Goal: Connect with others: Connect with others

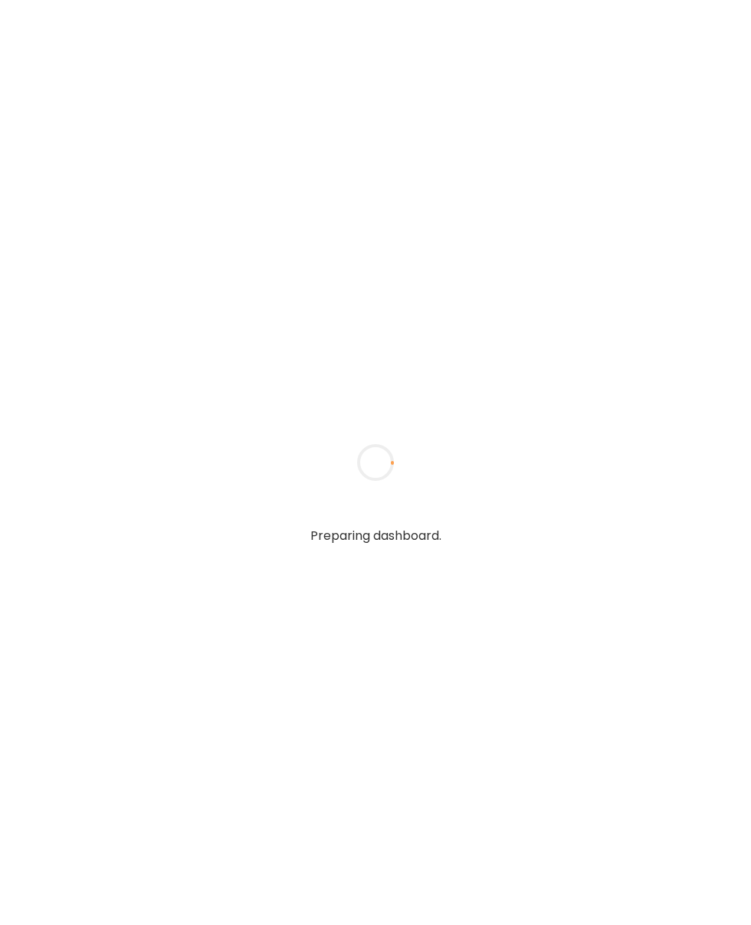
type input "**********"
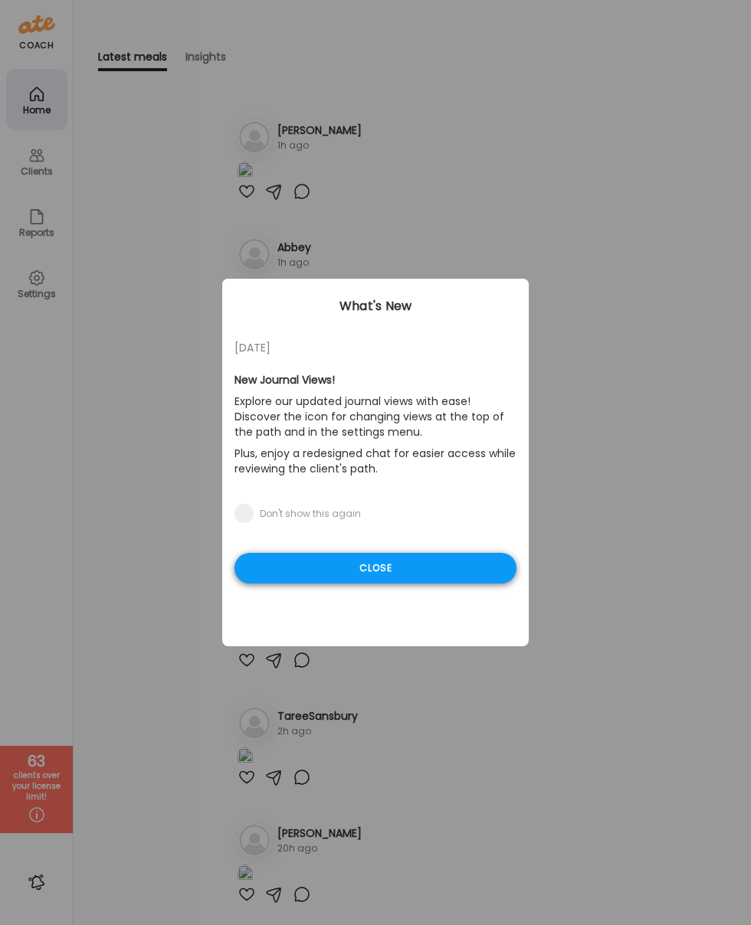
type input "**********"
click at [461, 567] on div "Close" at bounding box center [375, 568] width 282 height 31
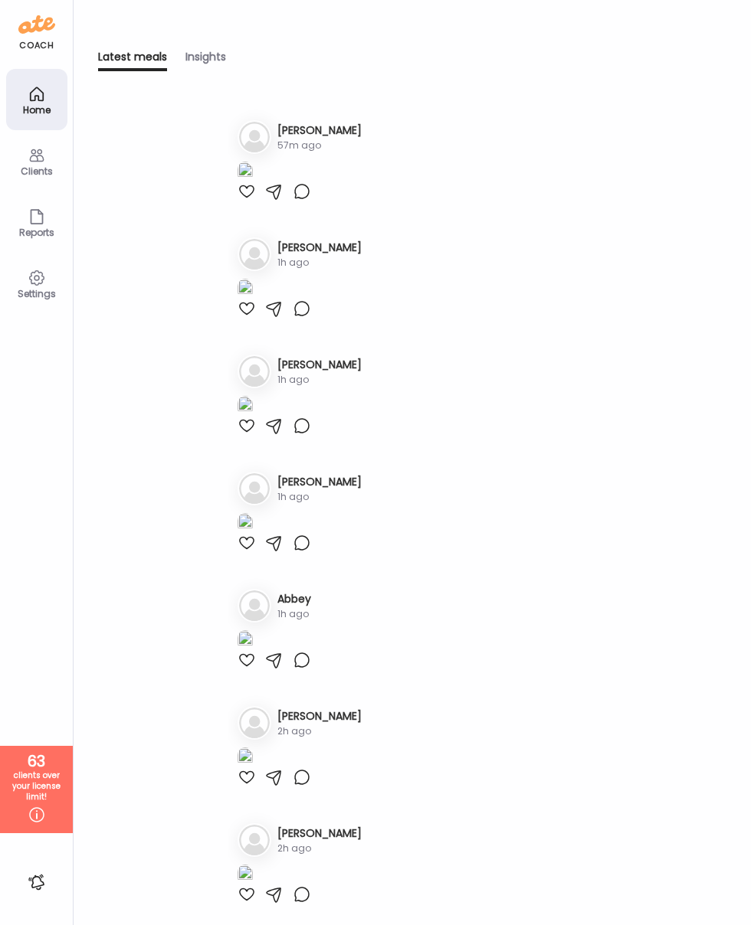
click at [35, 157] on icon at bounding box center [37, 155] width 18 height 18
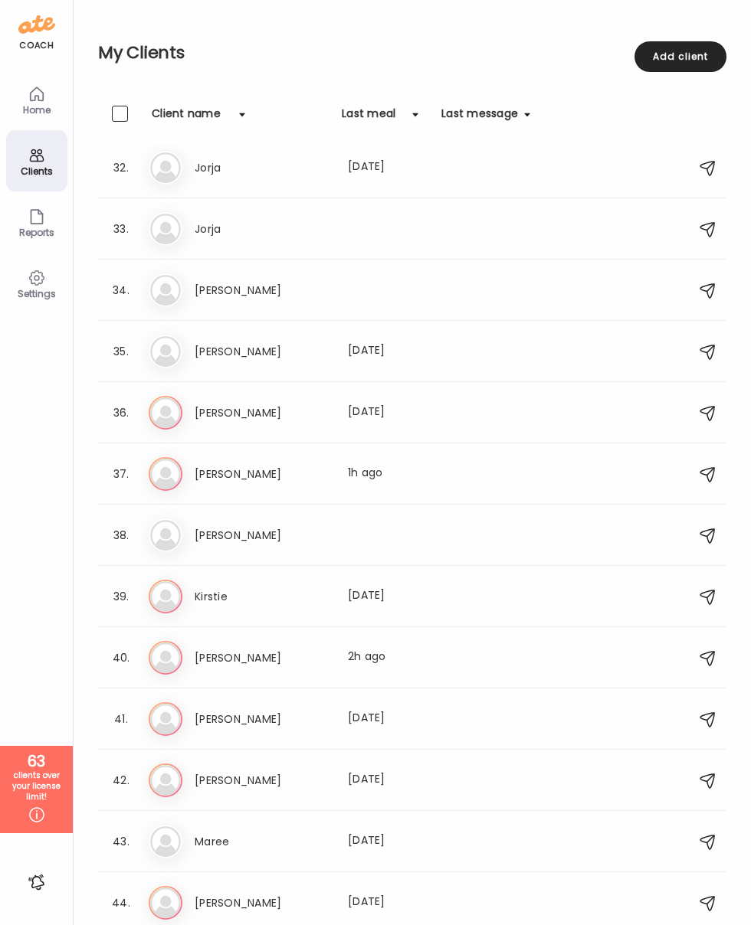
scroll to position [1922, 0]
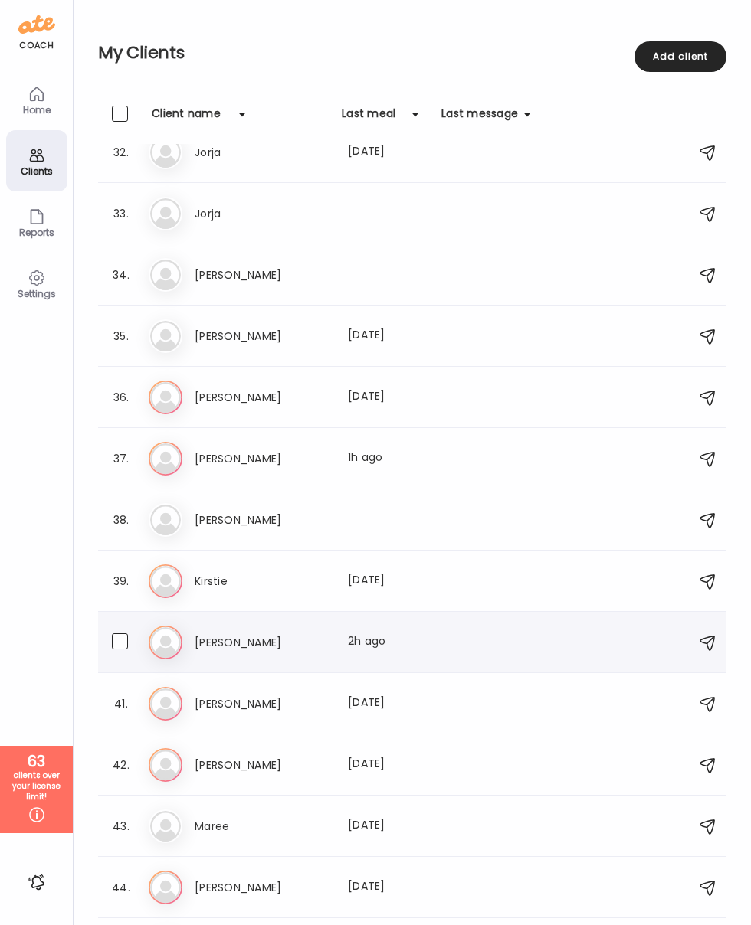
click at [226, 646] on h3 "[PERSON_NAME]" at bounding box center [262, 642] width 135 height 18
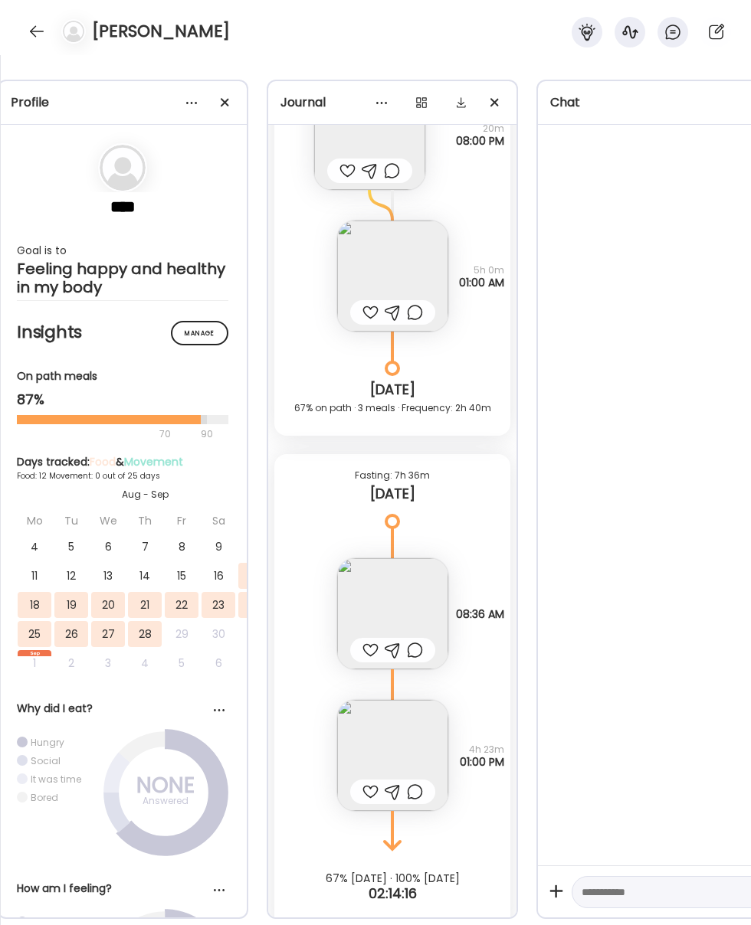
scroll to position [0, 90]
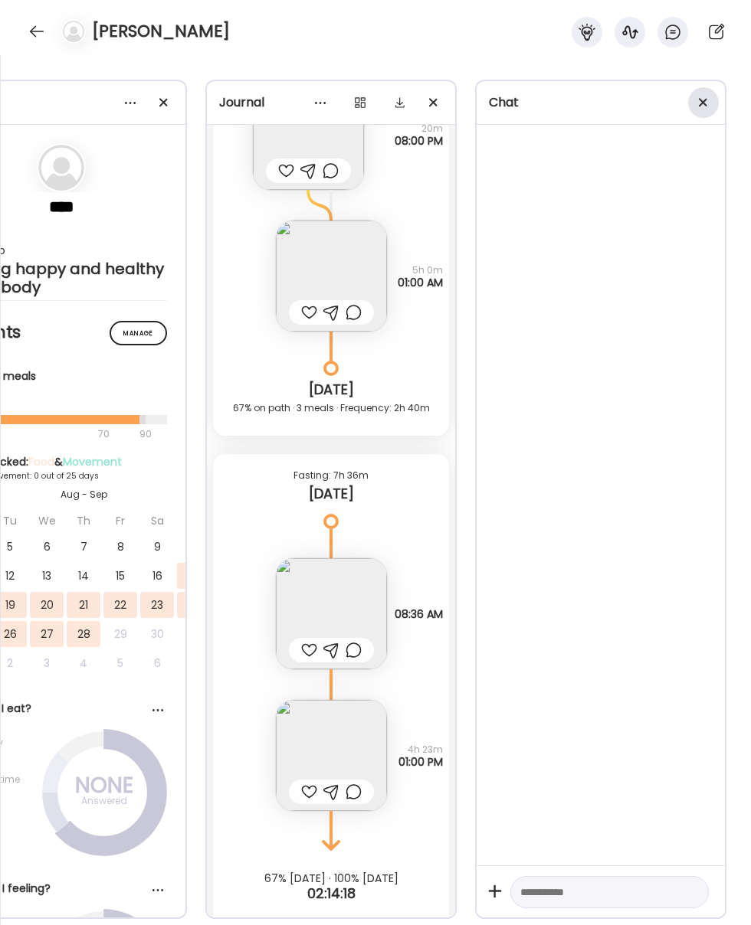
click at [706, 106] on div at bounding box center [703, 102] width 31 height 31
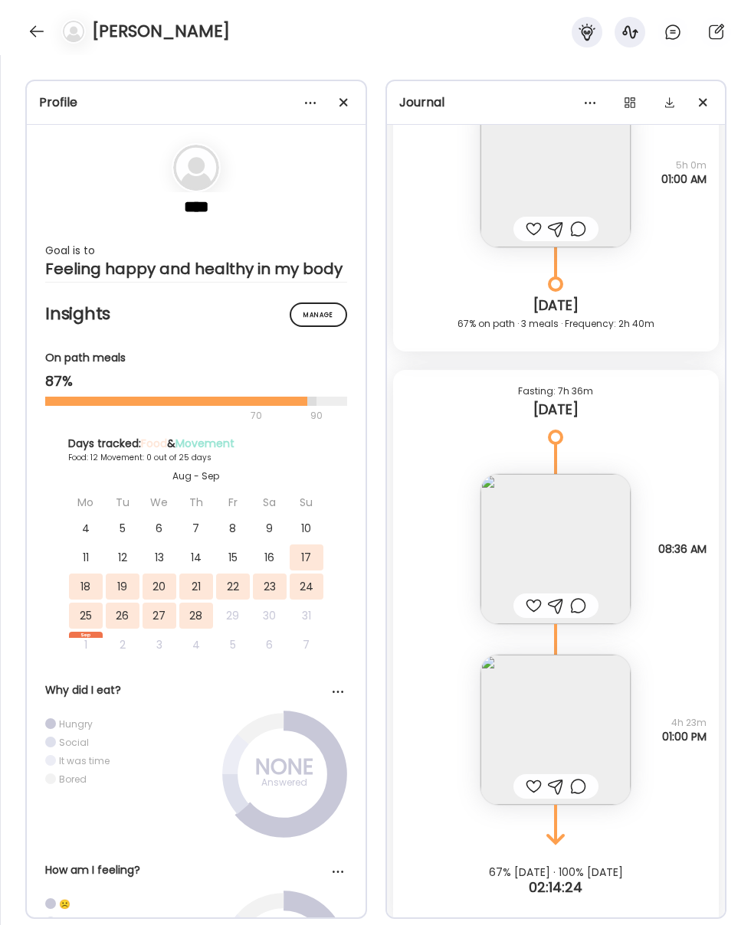
scroll to position [9498, 0]
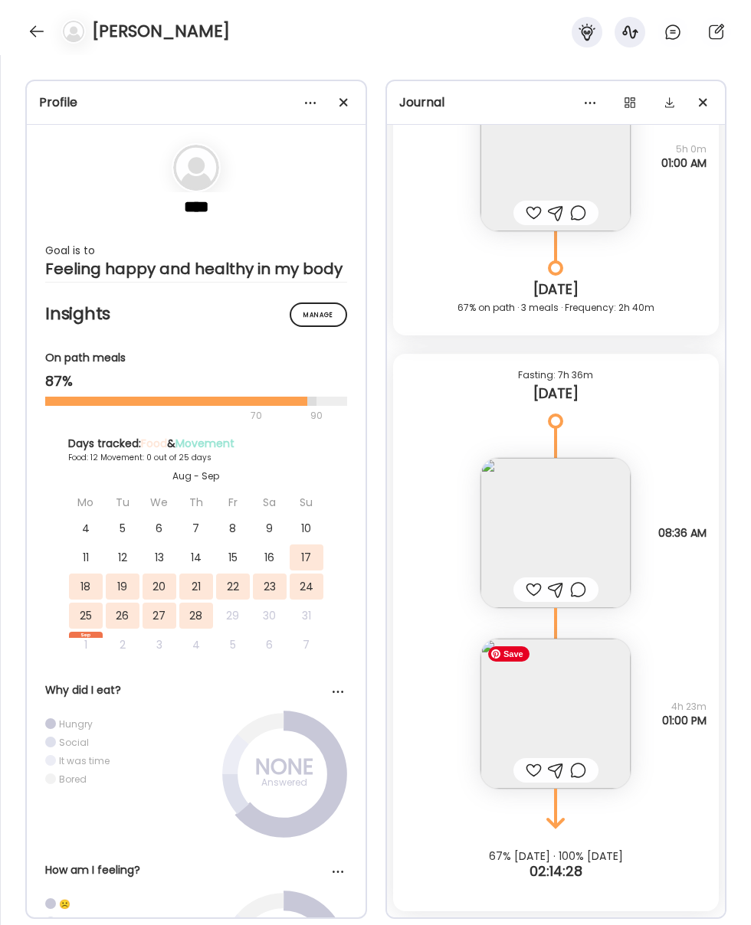
click at [561, 702] on img at bounding box center [555, 714] width 150 height 150
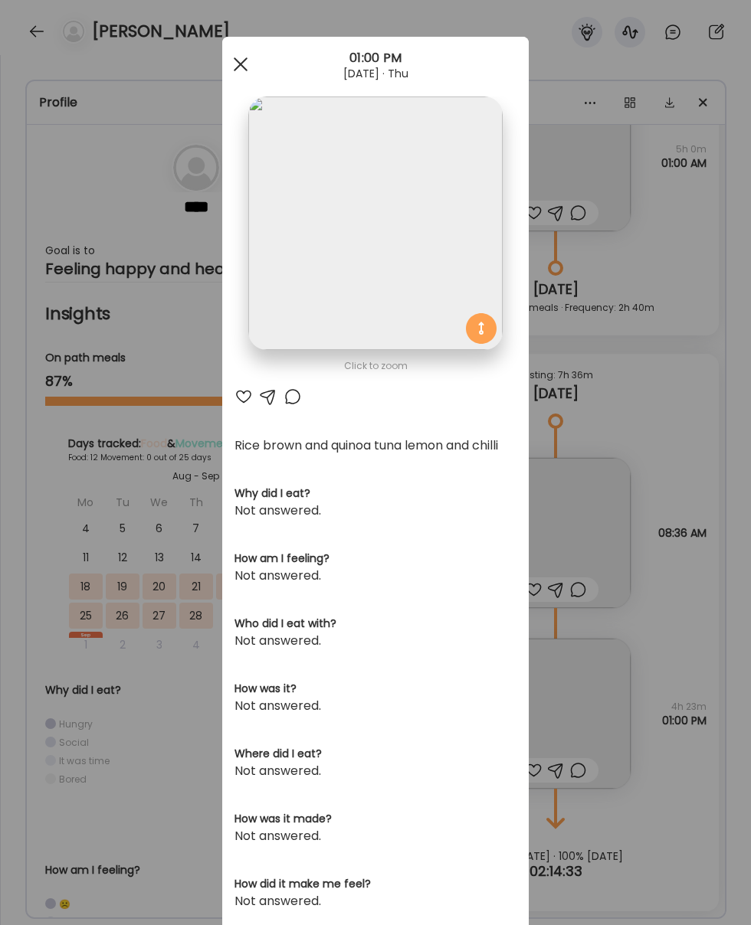
click at [231, 65] on div at bounding box center [240, 64] width 31 height 31
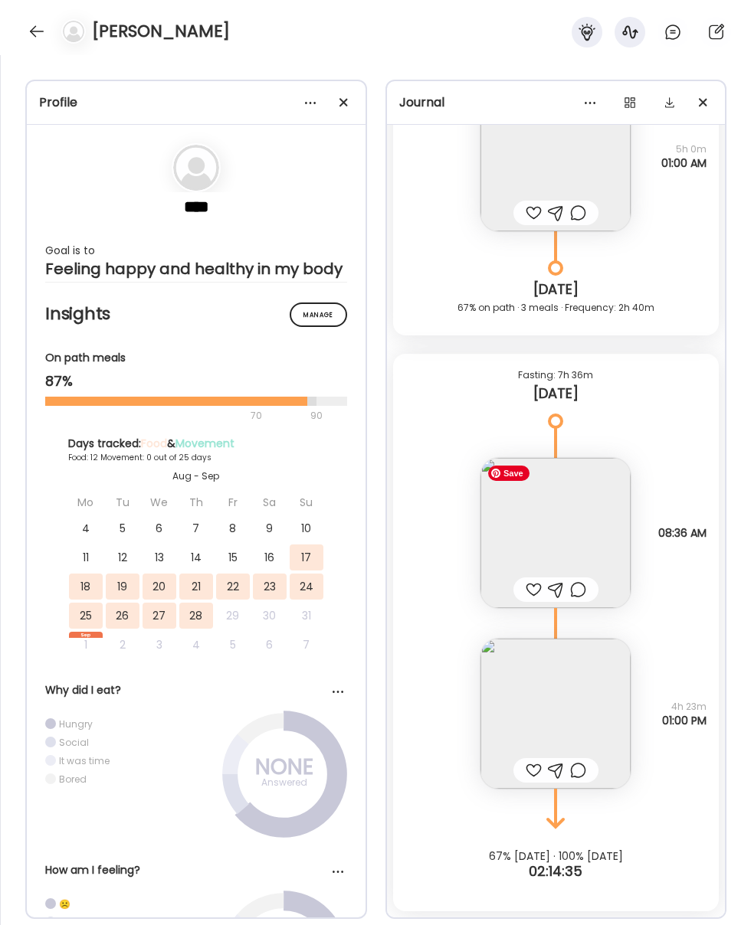
click at [549, 472] on img at bounding box center [555, 533] width 150 height 150
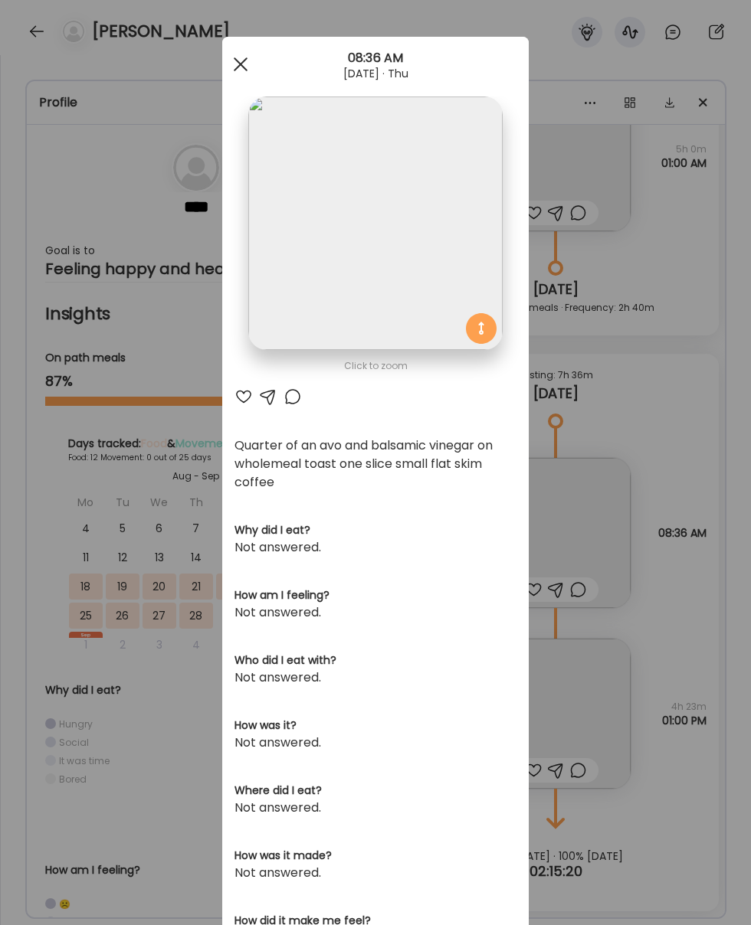
click at [240, 61] on div at bounding box center [240, 64] width 31 height 31
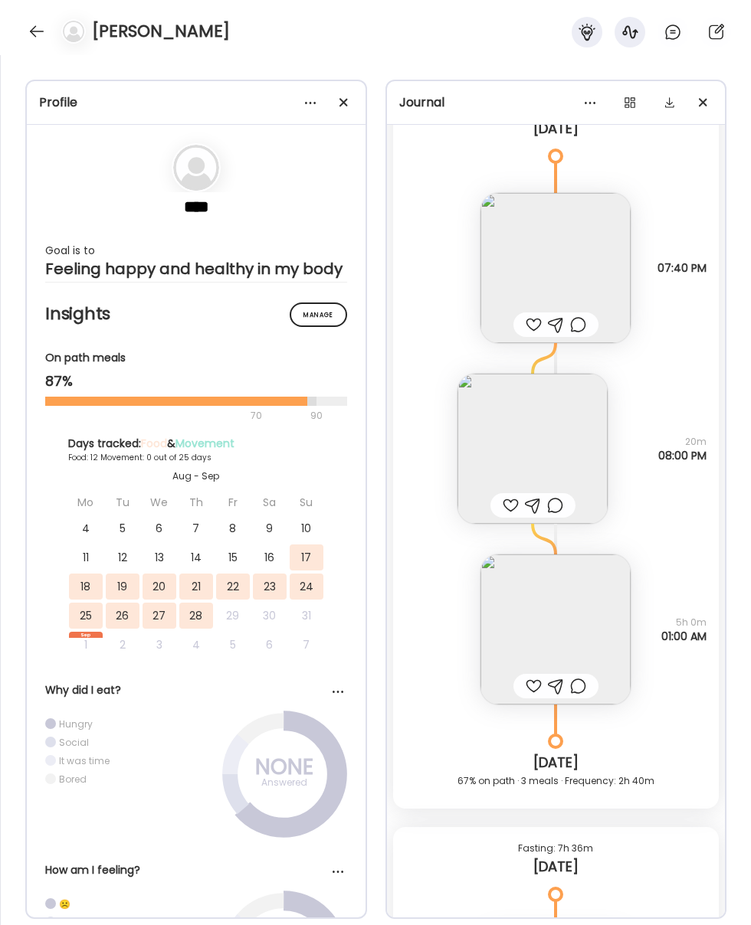
scroll to position [9021, 0]
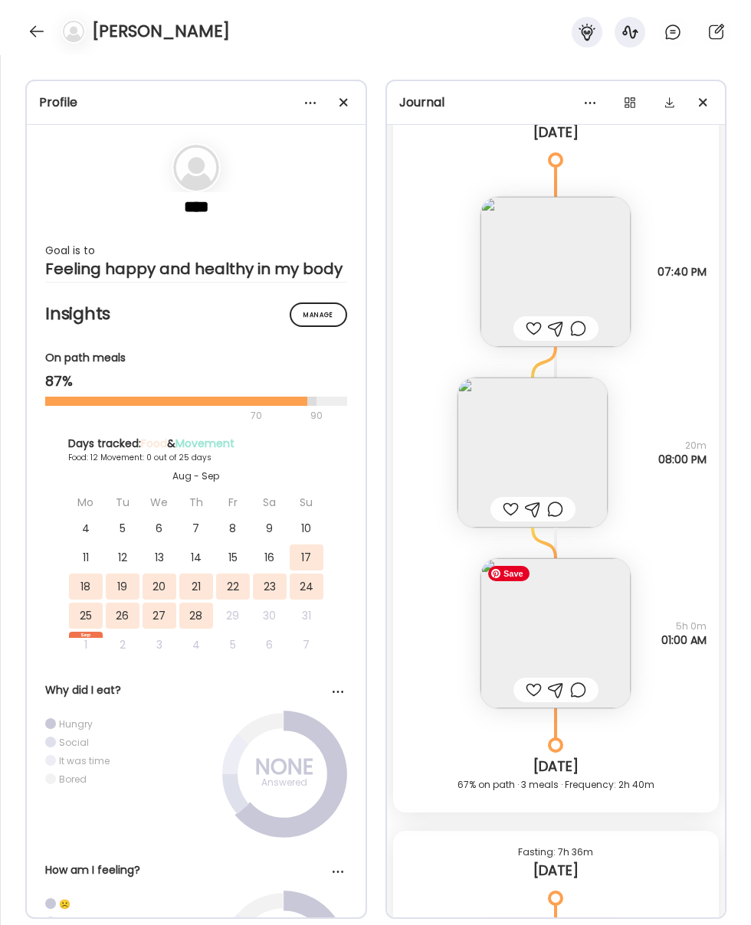
click at [572, 628] on img at bounding box center [555, 633] width 150 height 150
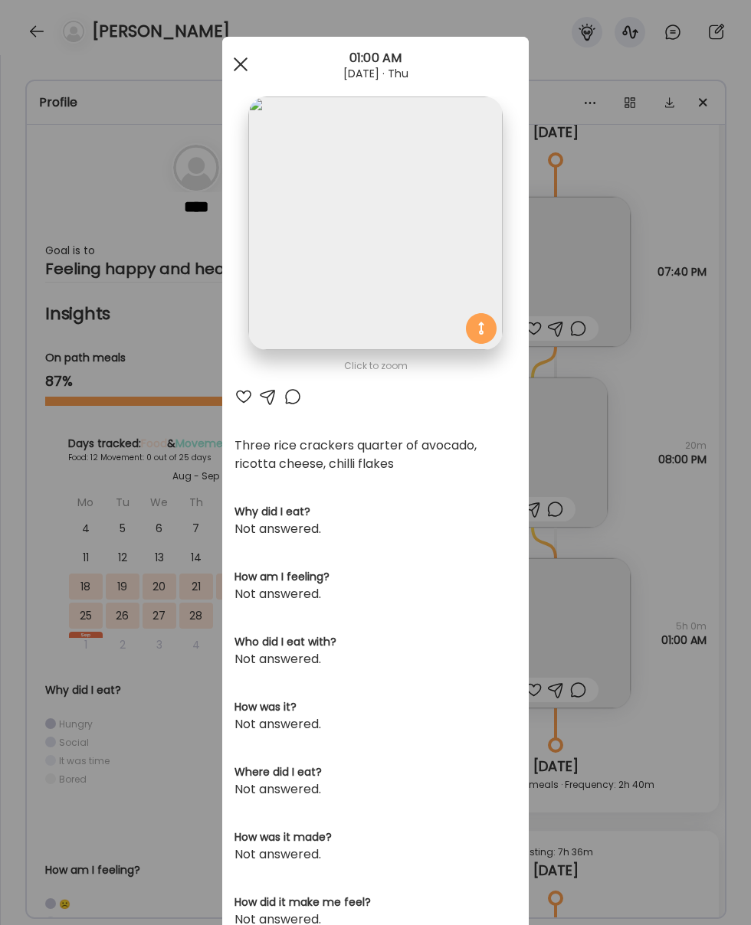
click at [237, 59] on div at bounding box center [240, 64] width 31 height 31
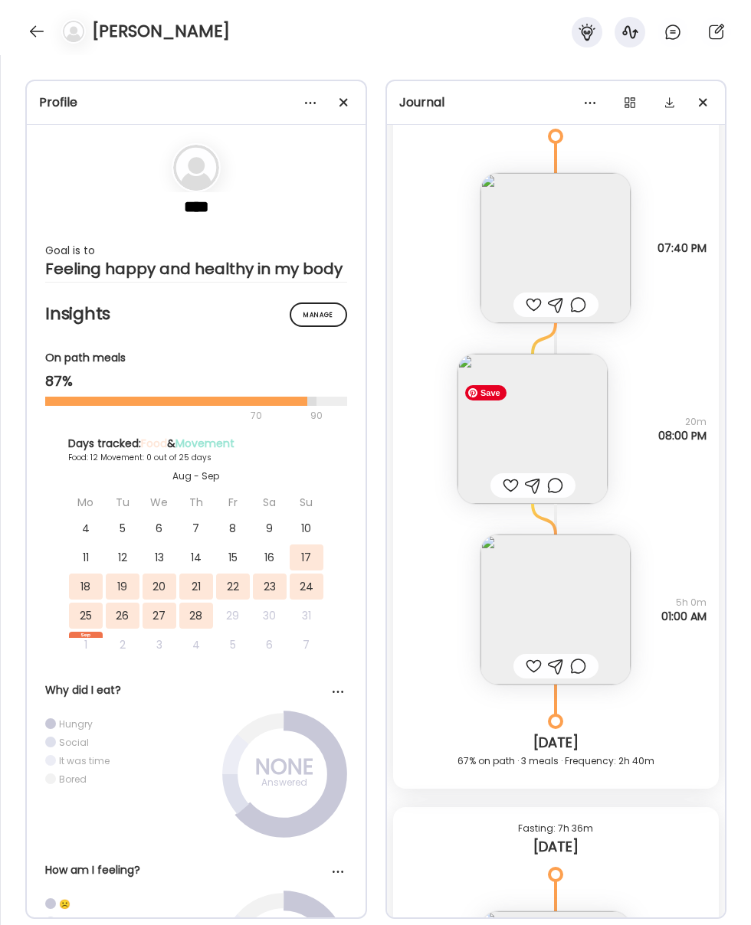
scroll to position [9041, 0]
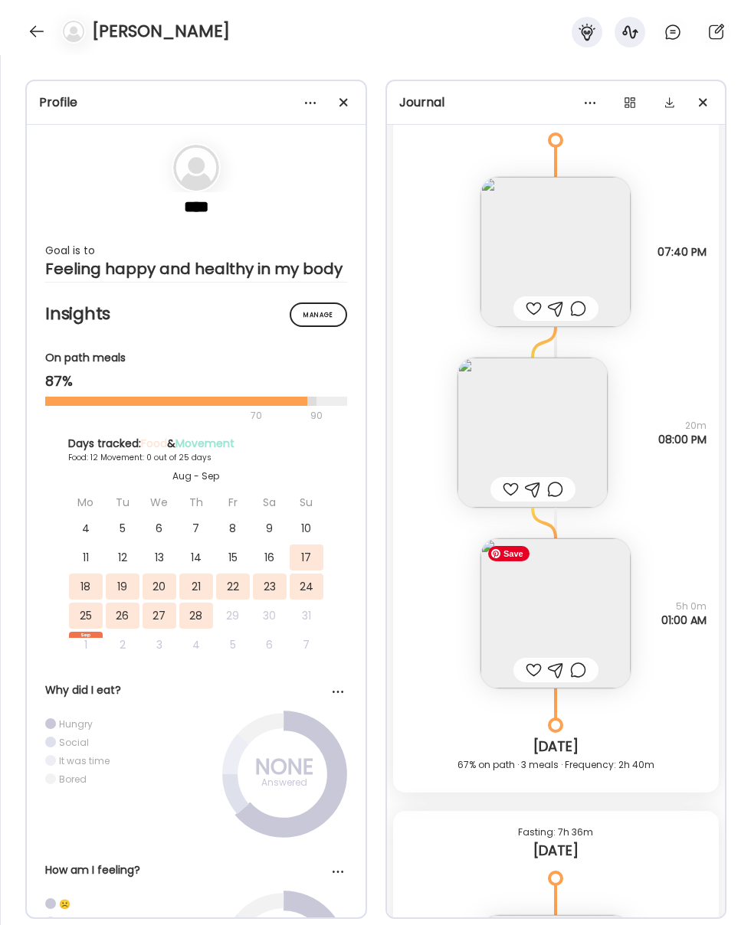
click at [549, 610] on img at bounding box center [555, 613] width 150 height 150
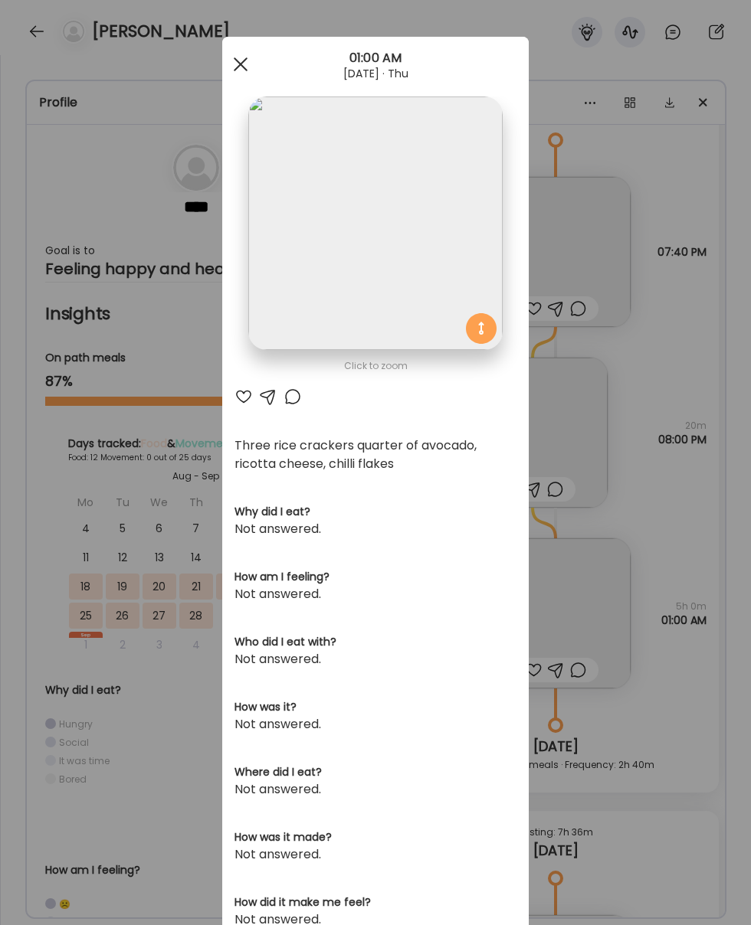
click at [244, 58] on span at bounding box center [241, 64] width 14 height 14
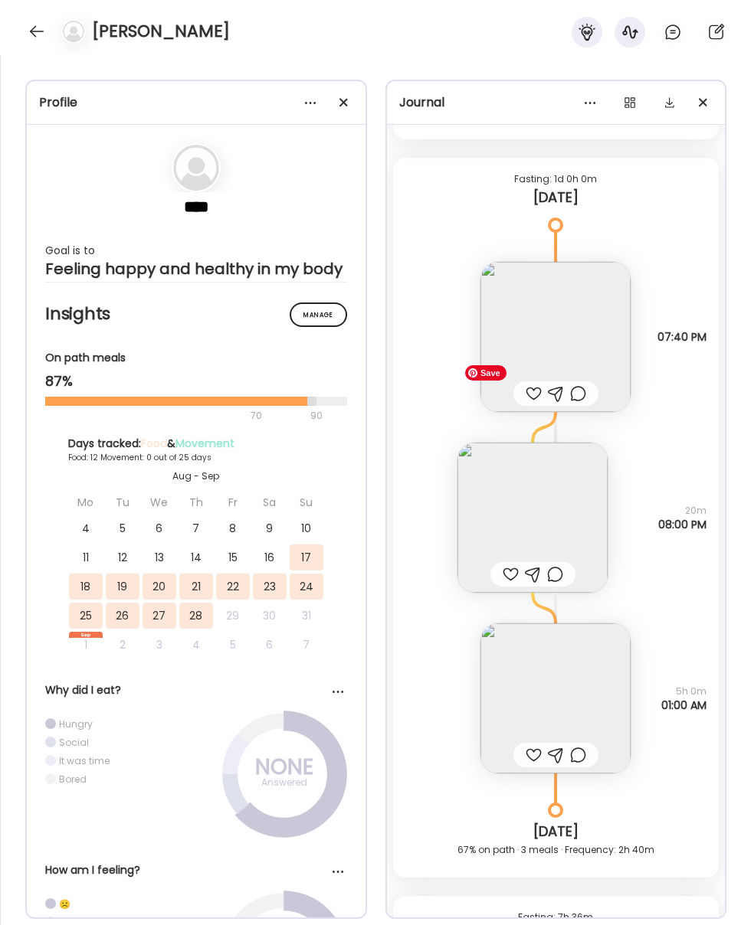
scroll to position [8954, 0]
click at [550, 358] on img at bounding box center [555, 338] width 150 height 150
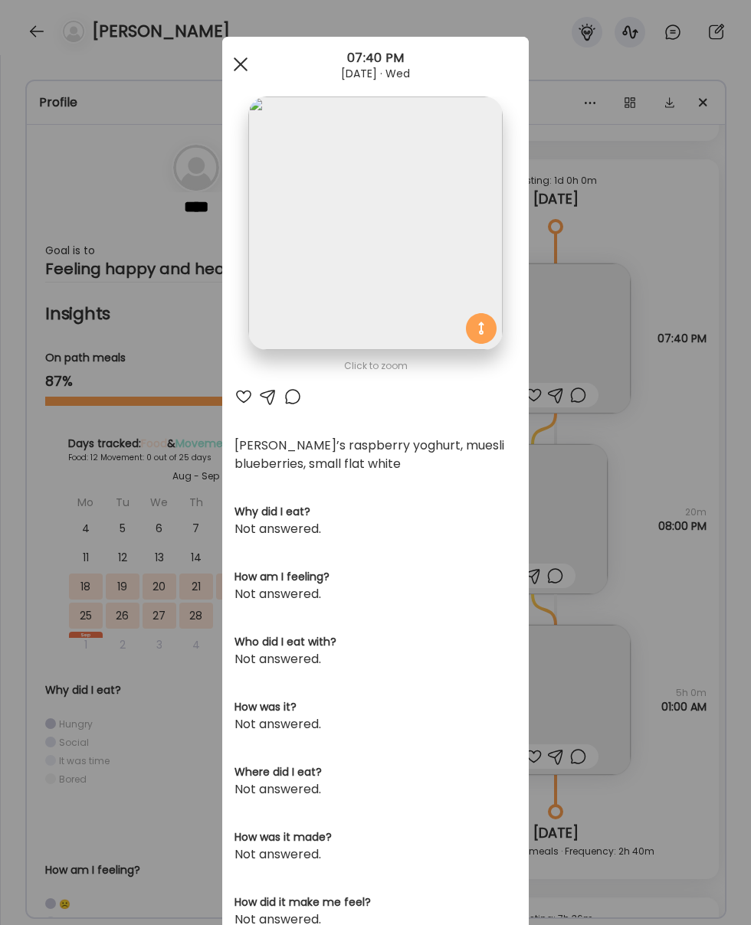
click at [236, 65] on div at bounding box center [240, 64] width 31 height 31
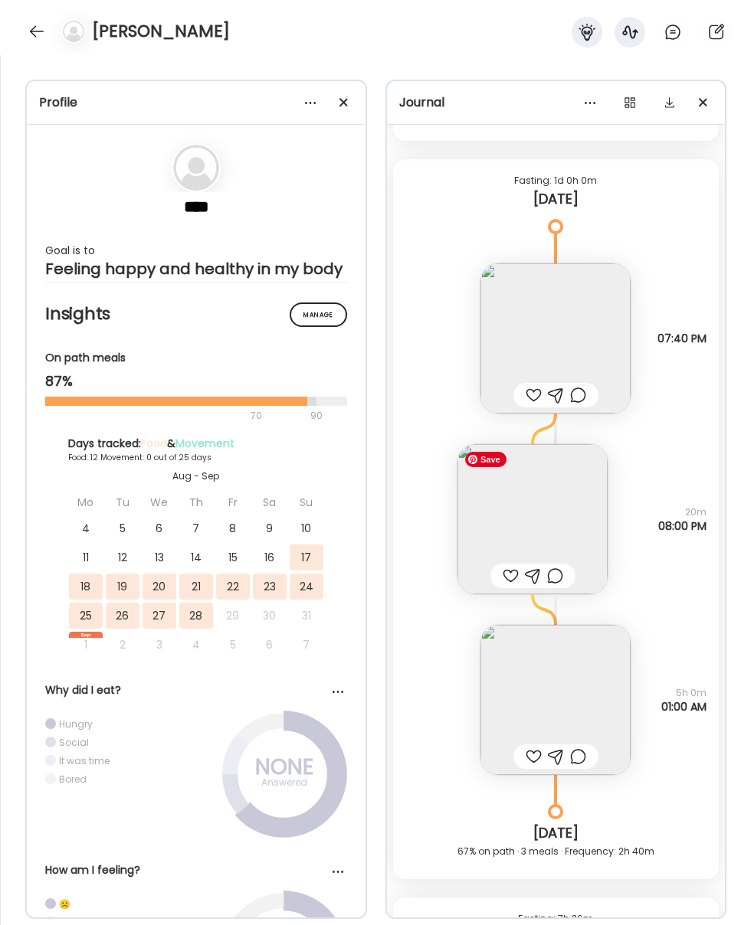
click at [543, 504] on img at bounding box center [532, 519] width 150 height 150
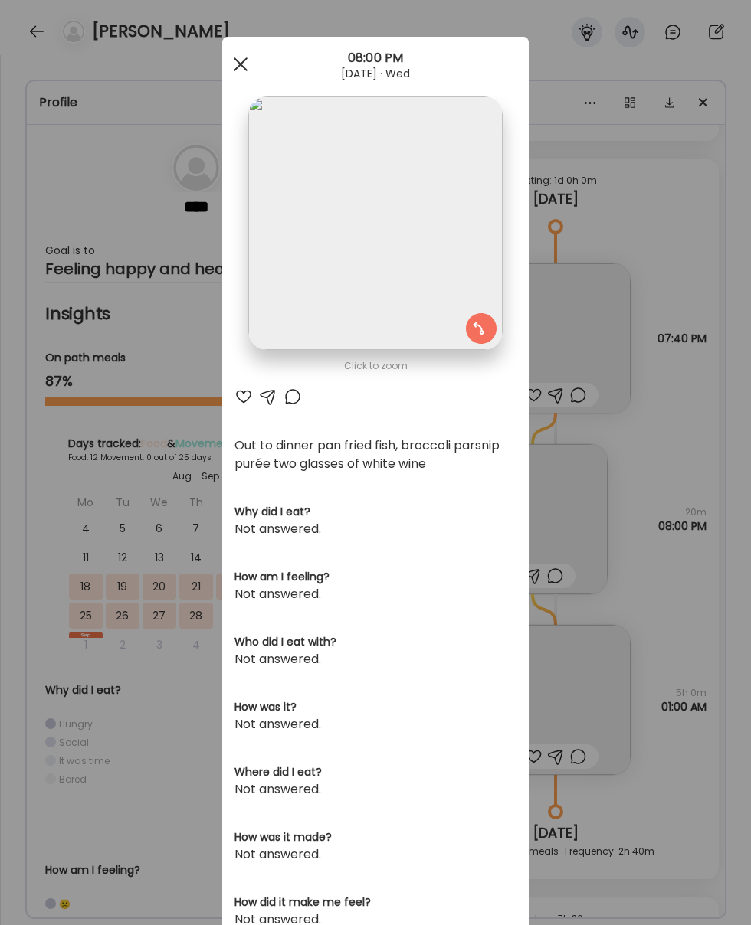
click at [244, 64] on div at bounding box center [240, 64] width 31 height 31
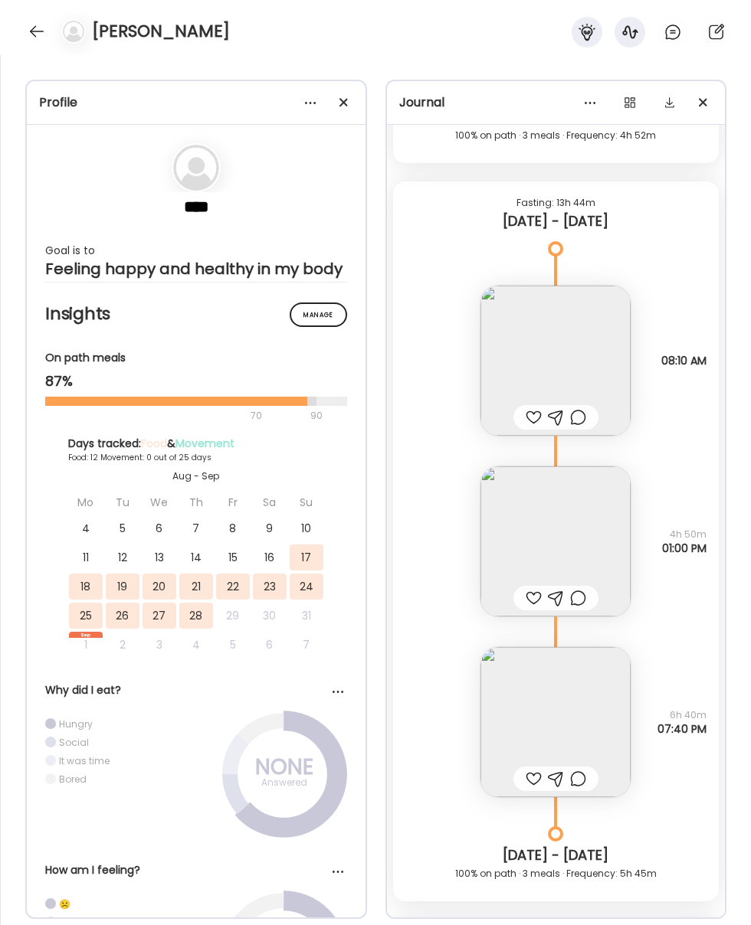
scroll to position [8191, 0]
click at [532, 685] on img at bounding box center [555, 724] width 150 height 150
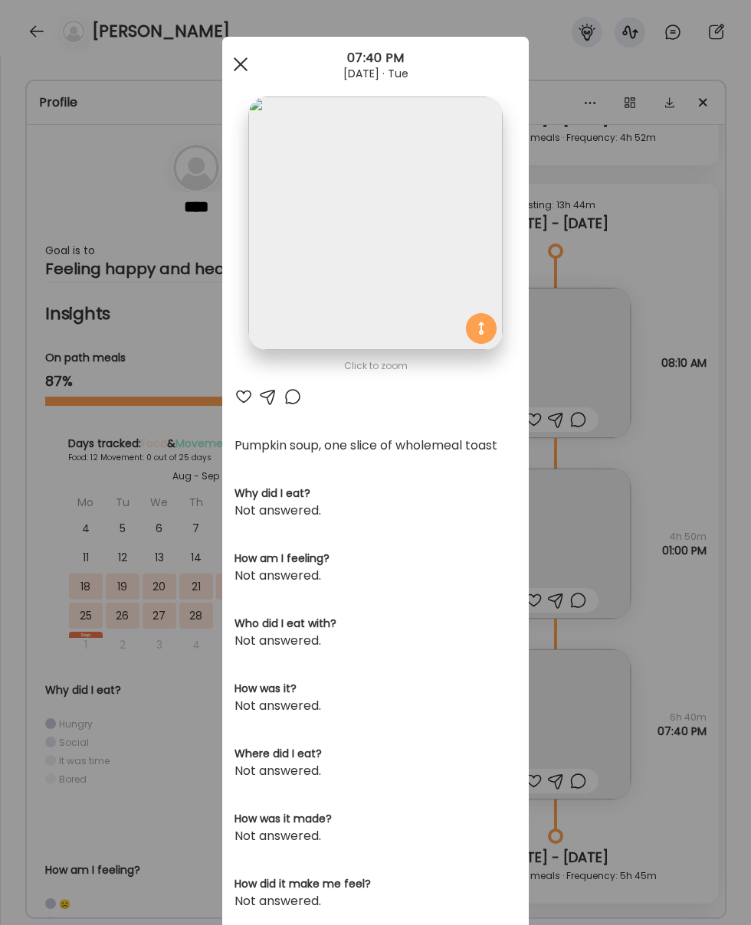
click at [235, 60] on span at bounding box center [241, 64] width 14 height 14
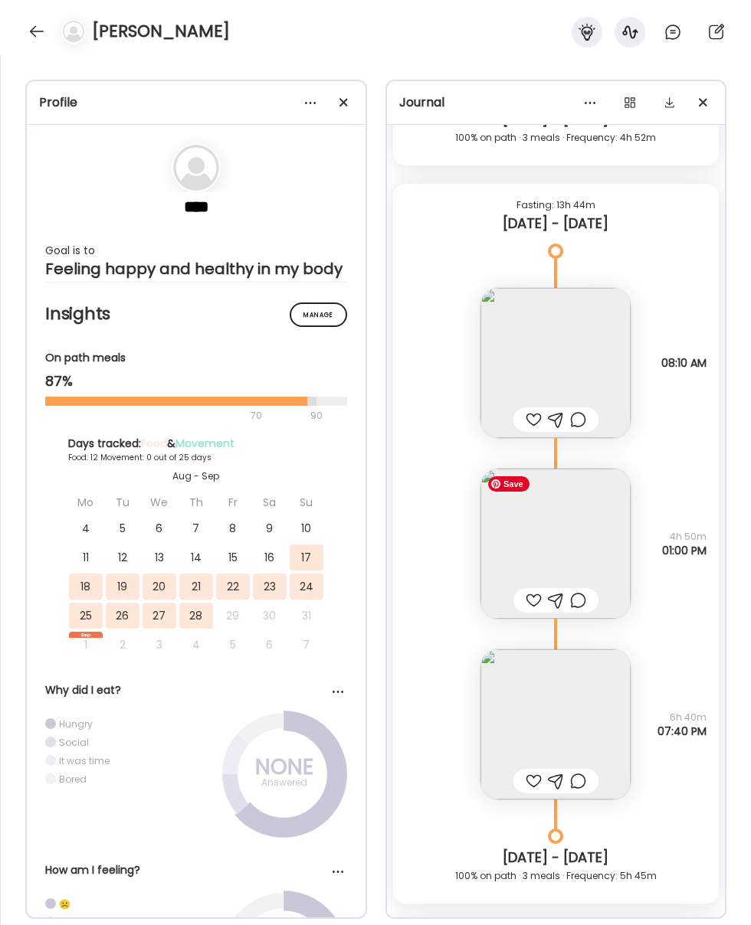
click at [561, 522] on img at bounding box center [555, 544] width 150 height 150
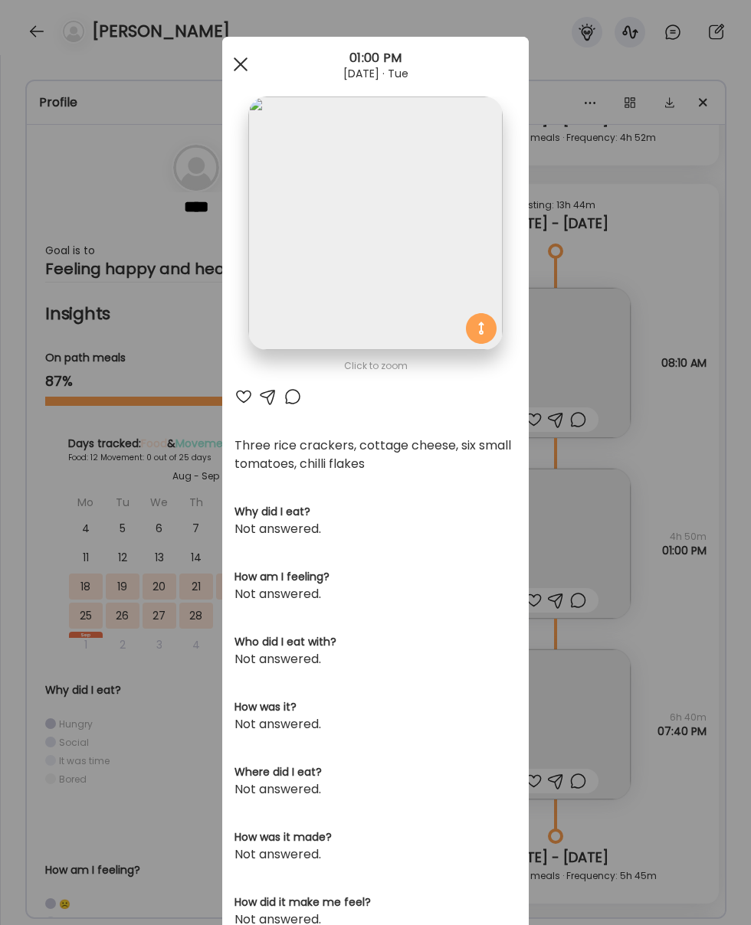
click at [238, 66] on span at bounding box center [241, 64] width 14 height 14
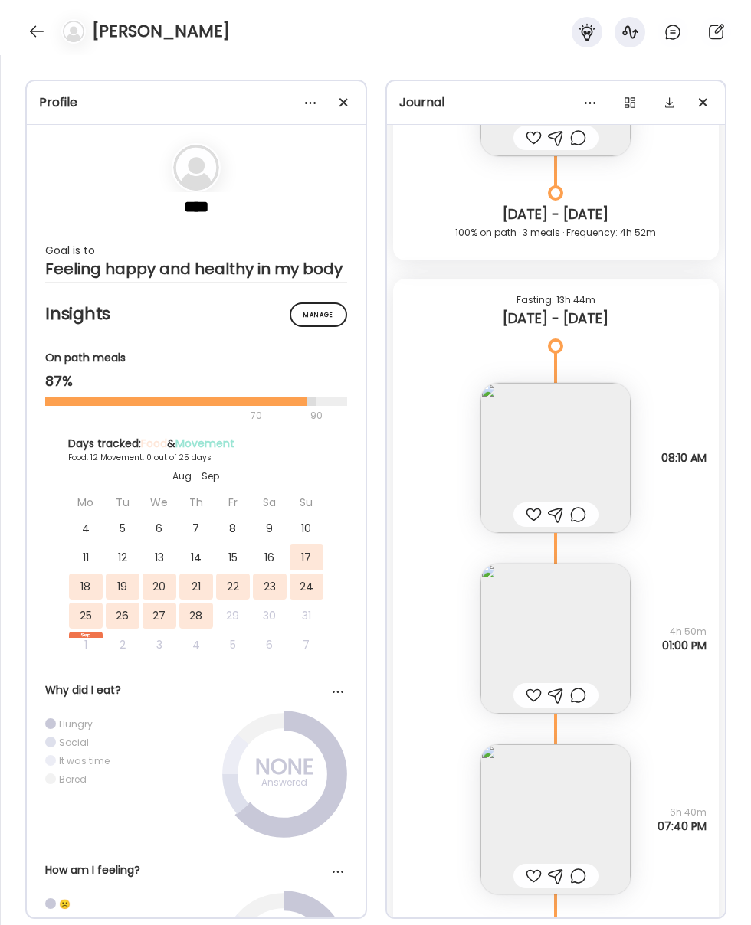
scroll to position [8095, 0]
click at [573, 475] on img at bounding box center [555, 459] width 150 height 150
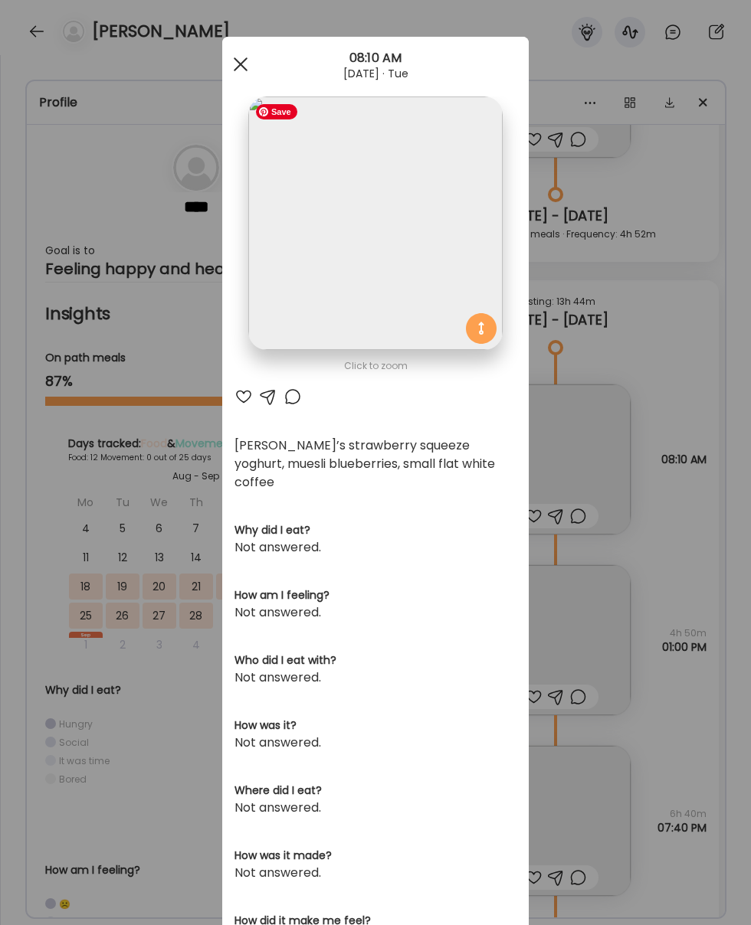
click at [233, 64] on div at bounding box center [240, 64] width 31 height 31
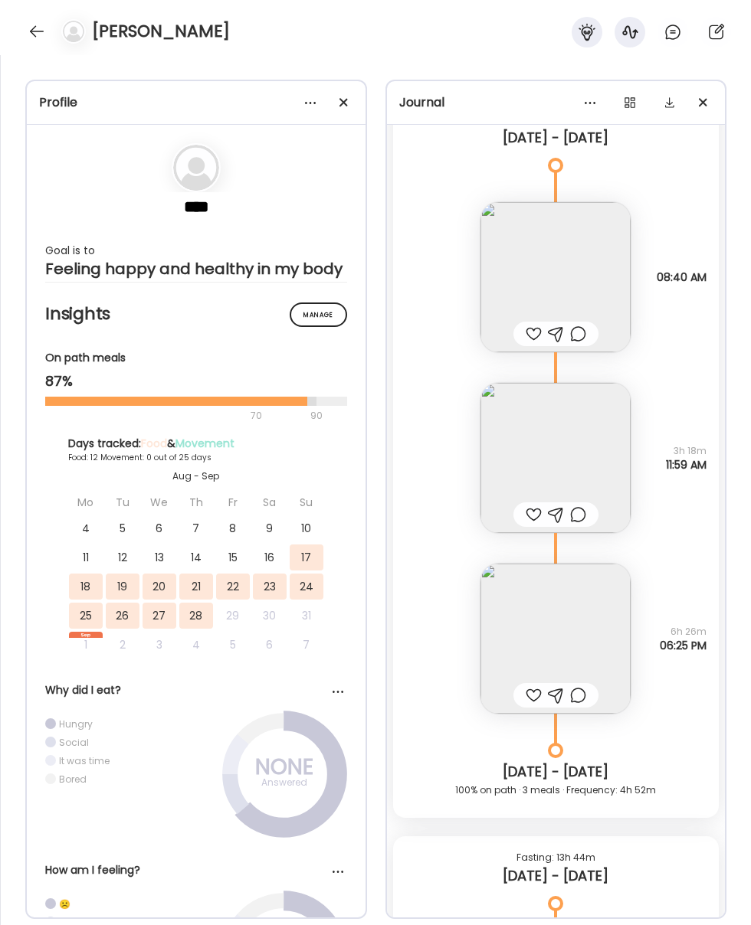
scroll to position [7537, 0]
click at [537, 645] on img at bounding box center [555, 640] width 150 height 150
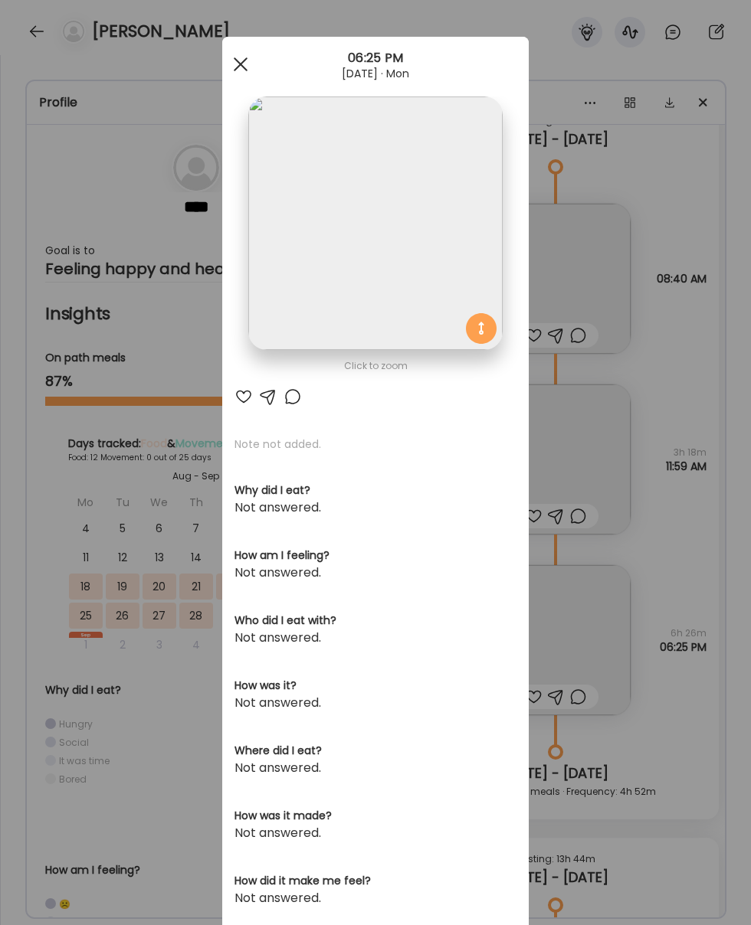
click at [237, 63] on div at bounding box center [240, 64] width 31 height 31
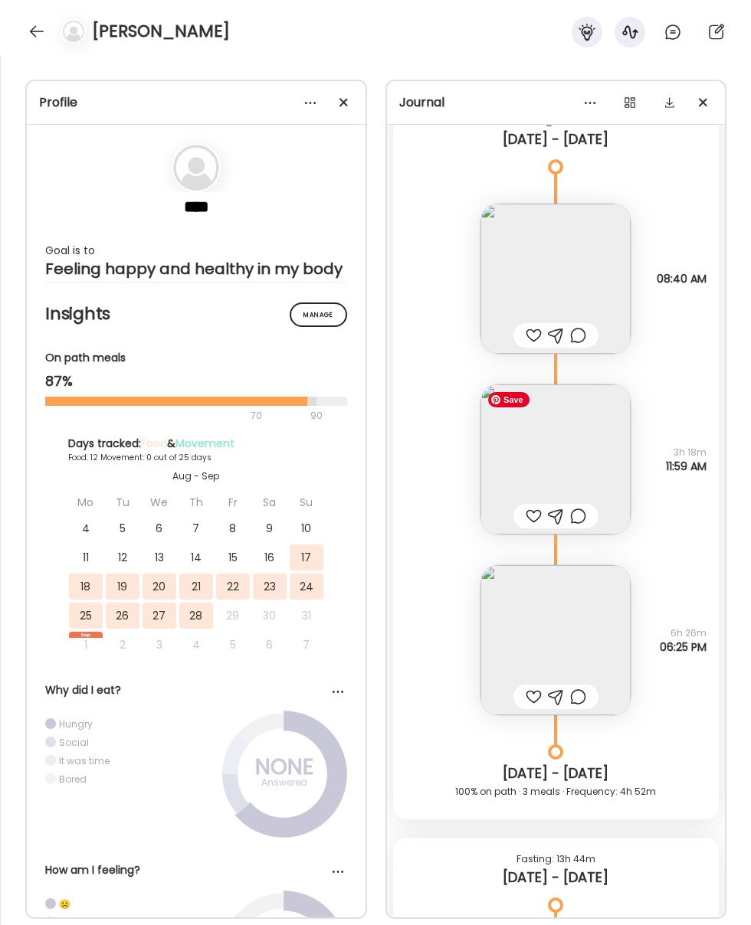
click at [542, 464] on img at bounding box center [555, 459] width 150 height 150
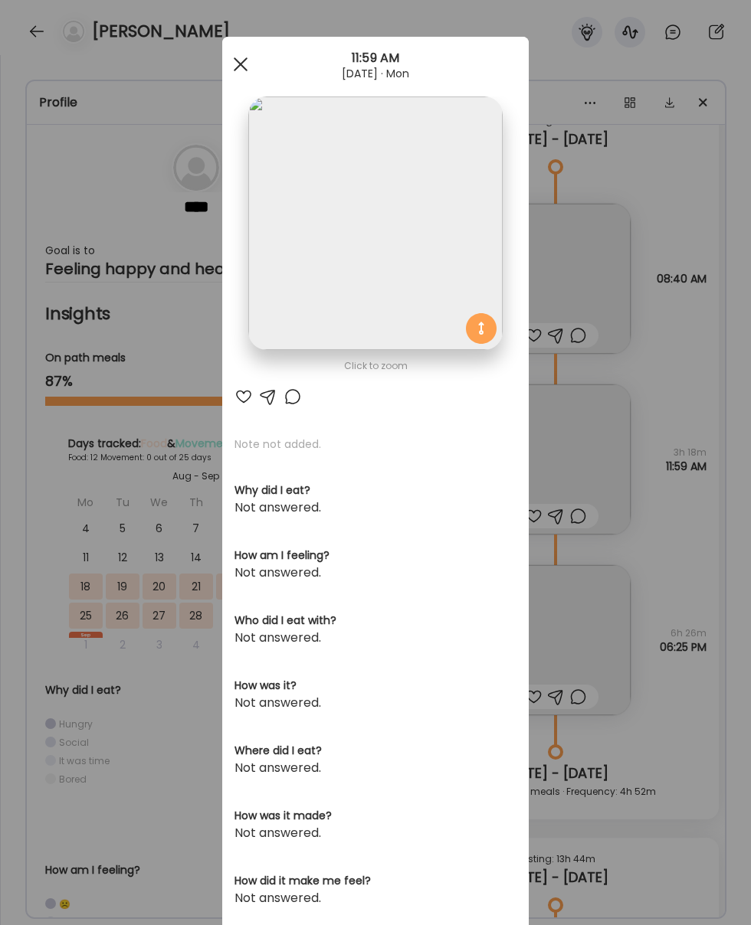
click at [236, 66] on div at bounding box center [240, 64] width 31 height 31
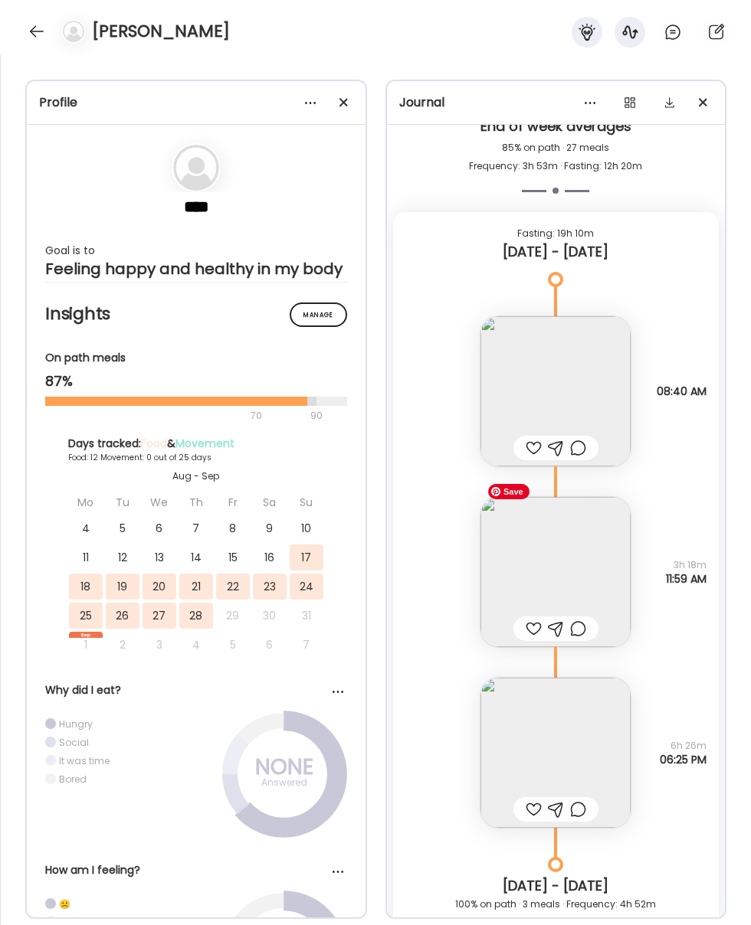
scroll to position [7384, 0]
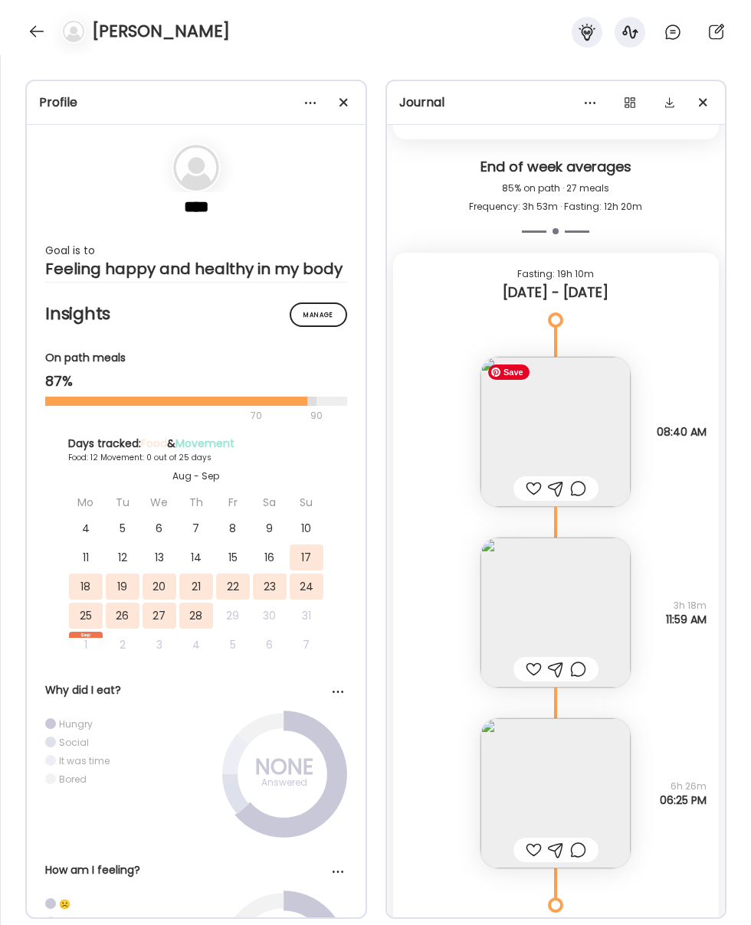
click at [545, 414] on img at bounding box center [555, 432] width 150 height 150
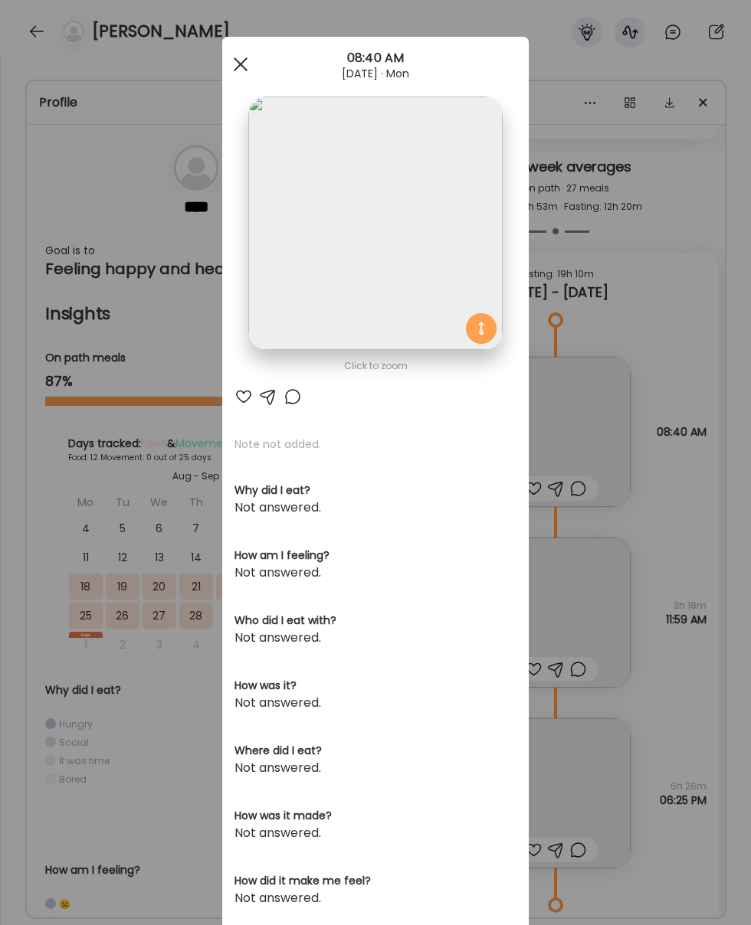
click at [246, 70] on span at bounding box center [241, 64] width 14 height 14
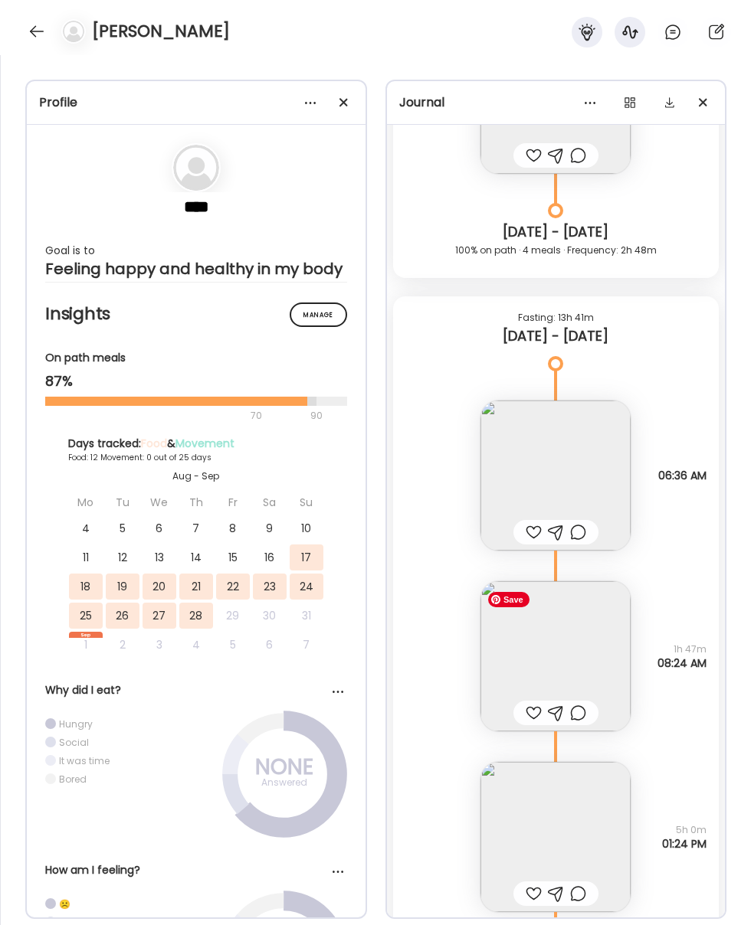
scroll to position [2832, 0]
click at [527, 479] on img at bounding box center [555, 474] width 150 height 150
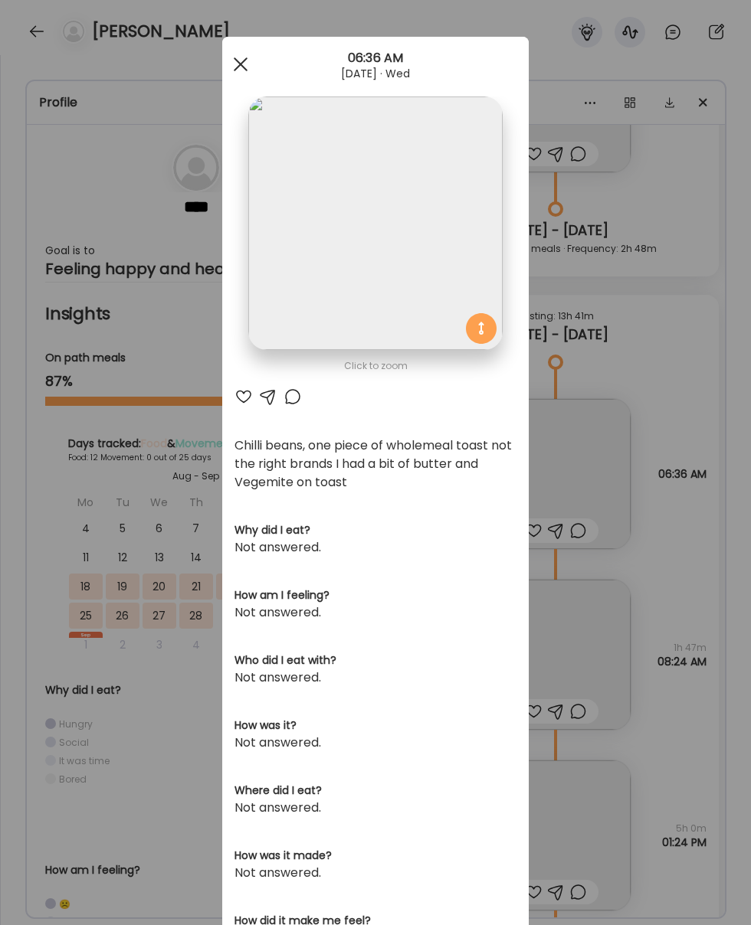
click at [239, 68] on div at bounding box center [240, 64] width 31 height 31
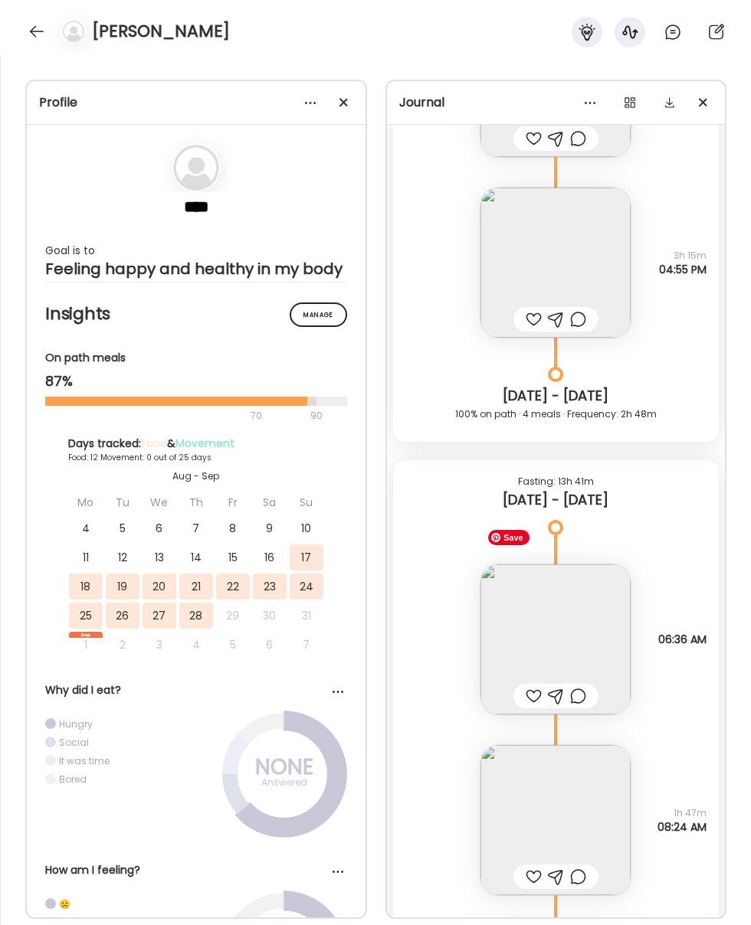
scroll to position [2769, 0]
